Goal: Task Accomplishment & Management: Complete application form

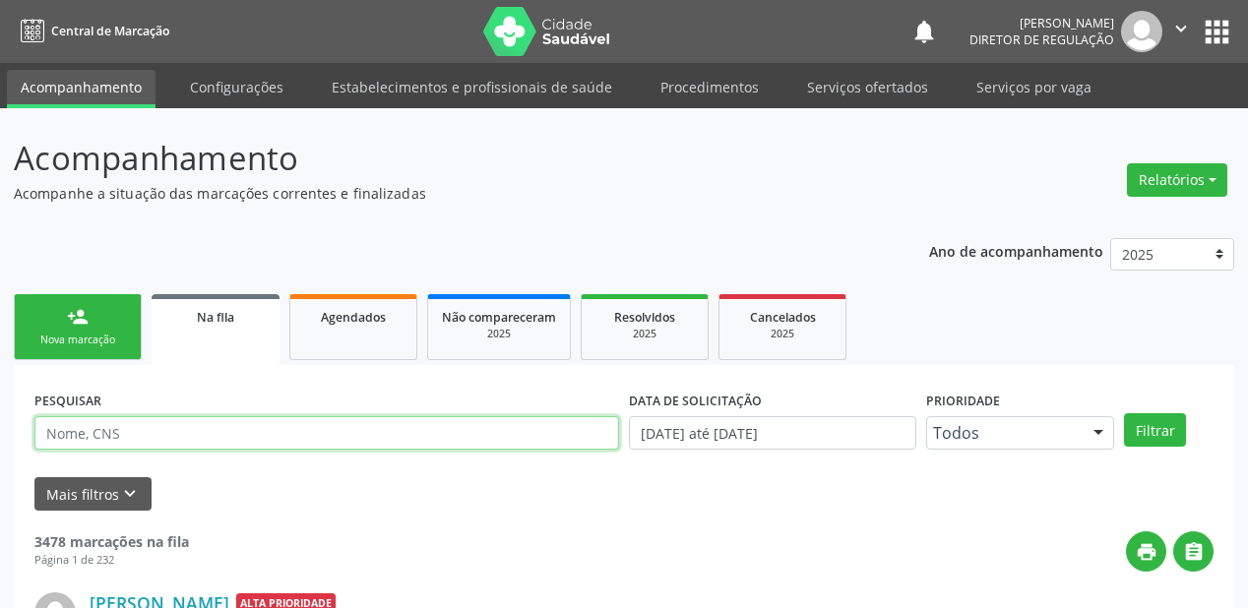
click at [179, 430] on input "text" at bounding box center [326, 432] width 584 height 33
type input "707408023485278"
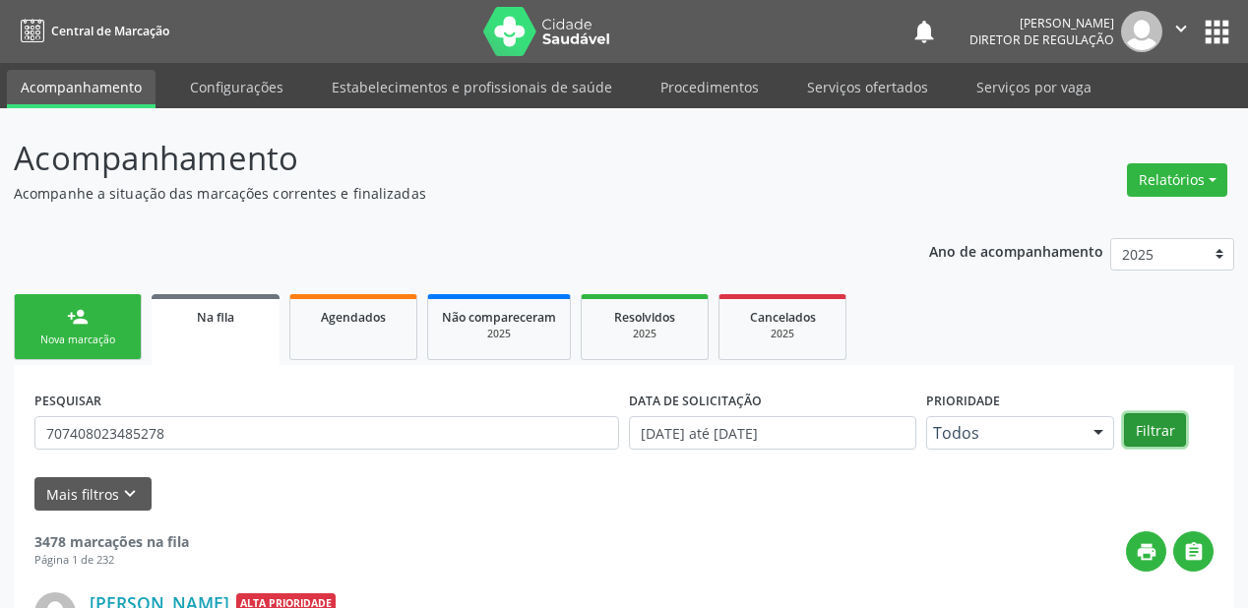
click at [1133, 422] on button "Filtrar" at bounding box center [1155, 429] width 62 height 33
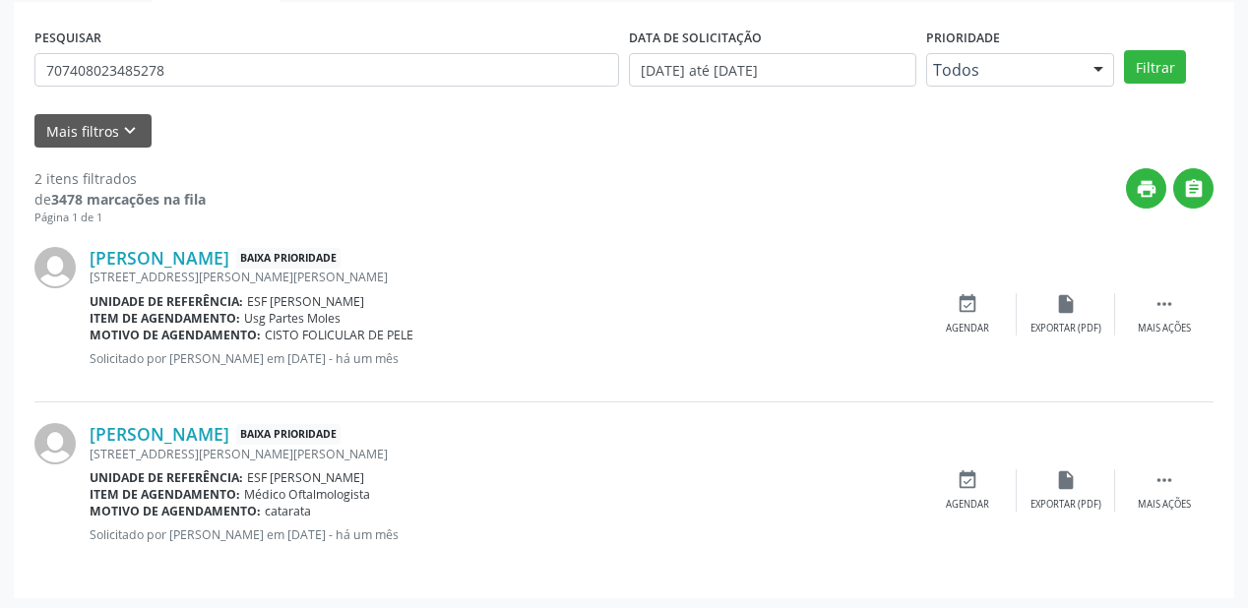
scroll to position [365, 0]
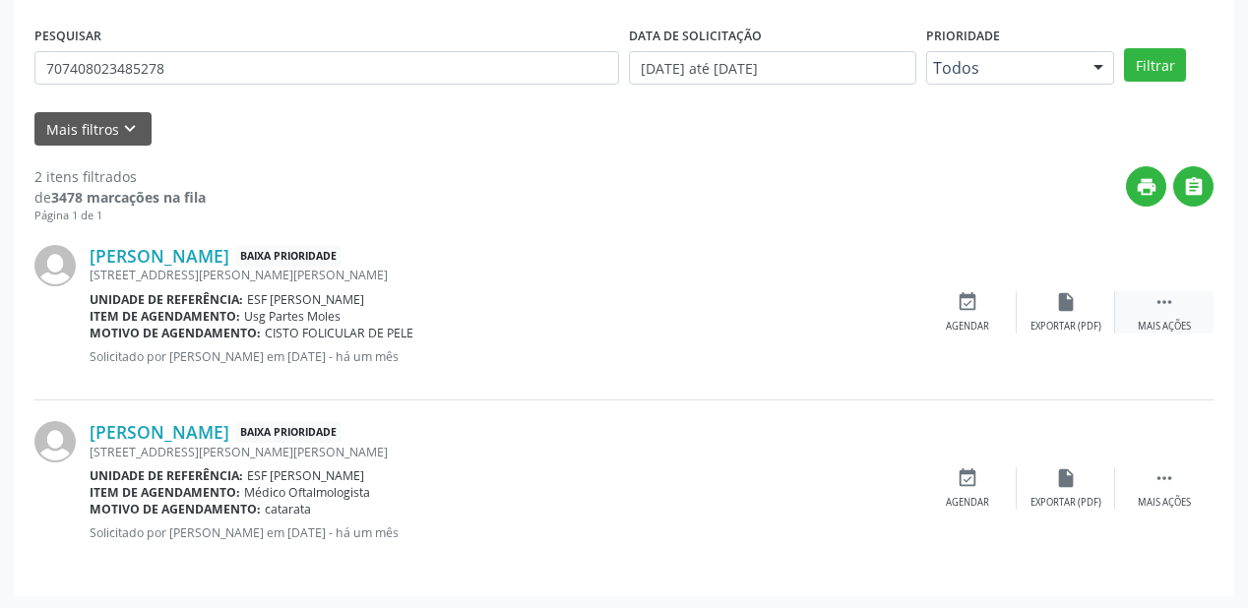
click at [1173, 297] on icon "" at bounding box center [1164, 302] width 22 height 22
click at [678, 310] on icon "event_available" at bounding box center [672, 302] width 22 height 22
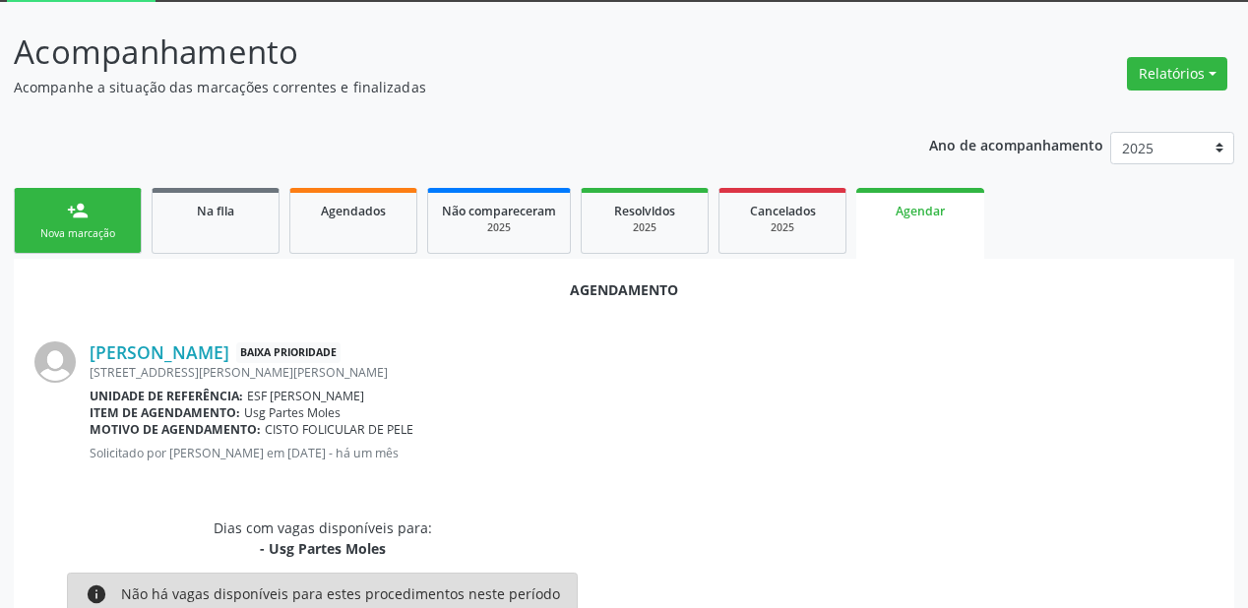
scroll to position [79, 0]
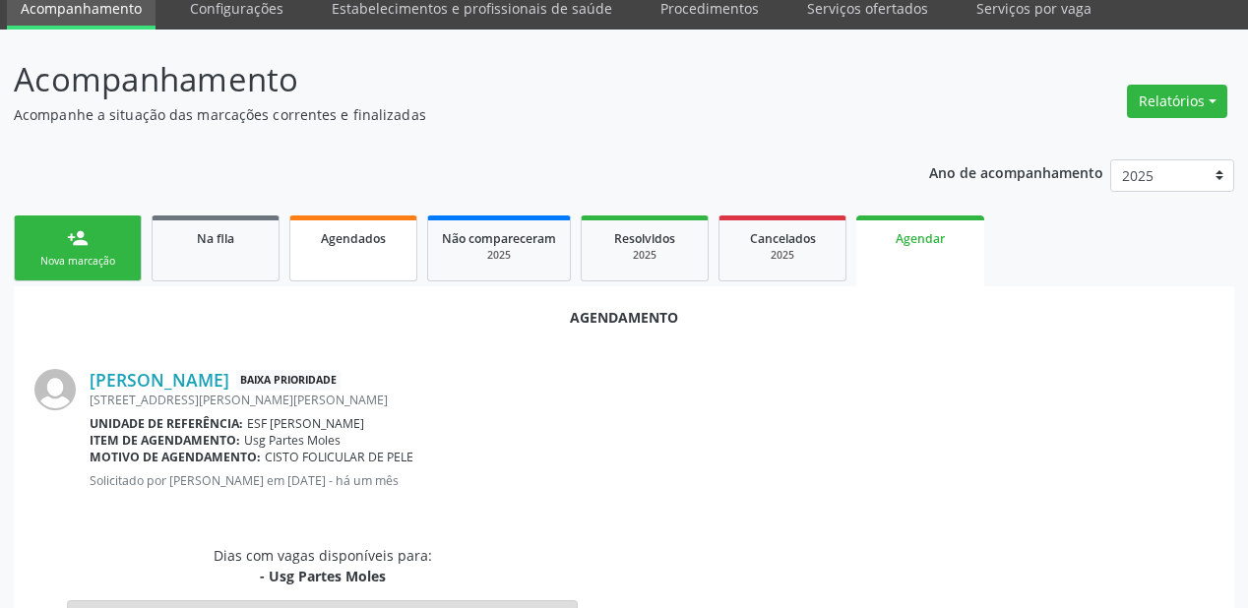
click at [363, 267] on link "Agendados" at bounding box center [353, 248] width 128 height 66
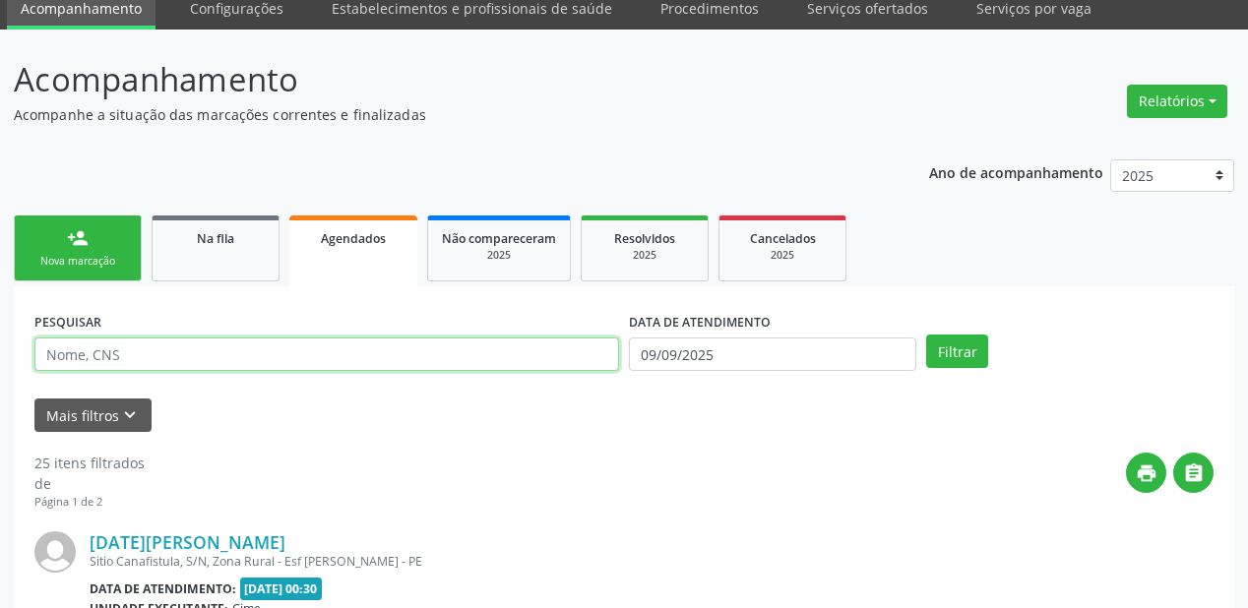
click at [111, 354] on input "text" at bounding box center [326, 354] width 584 height 33
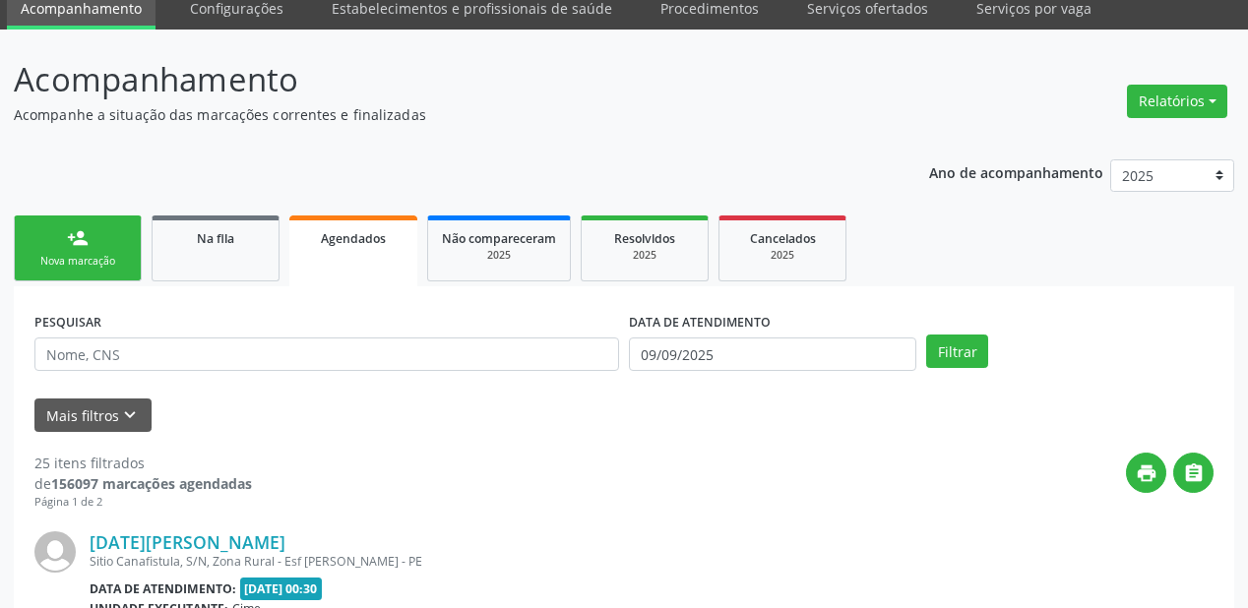
click at [110, 244] on link "person_add Nova marcação" at bounding box center [78, 248] width 128 height 66
